Goal: Communication & Community: Participate in discussion

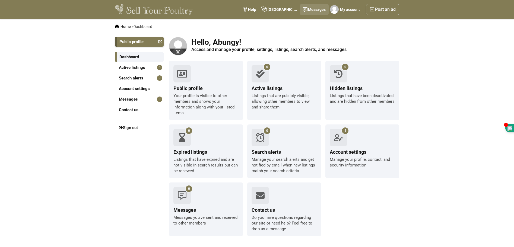
click at [310, 8] on link "Messages" at bounding box center [314, 9] width 29 height 11
